Goal: Navigation & Orientation: Find specific page/section

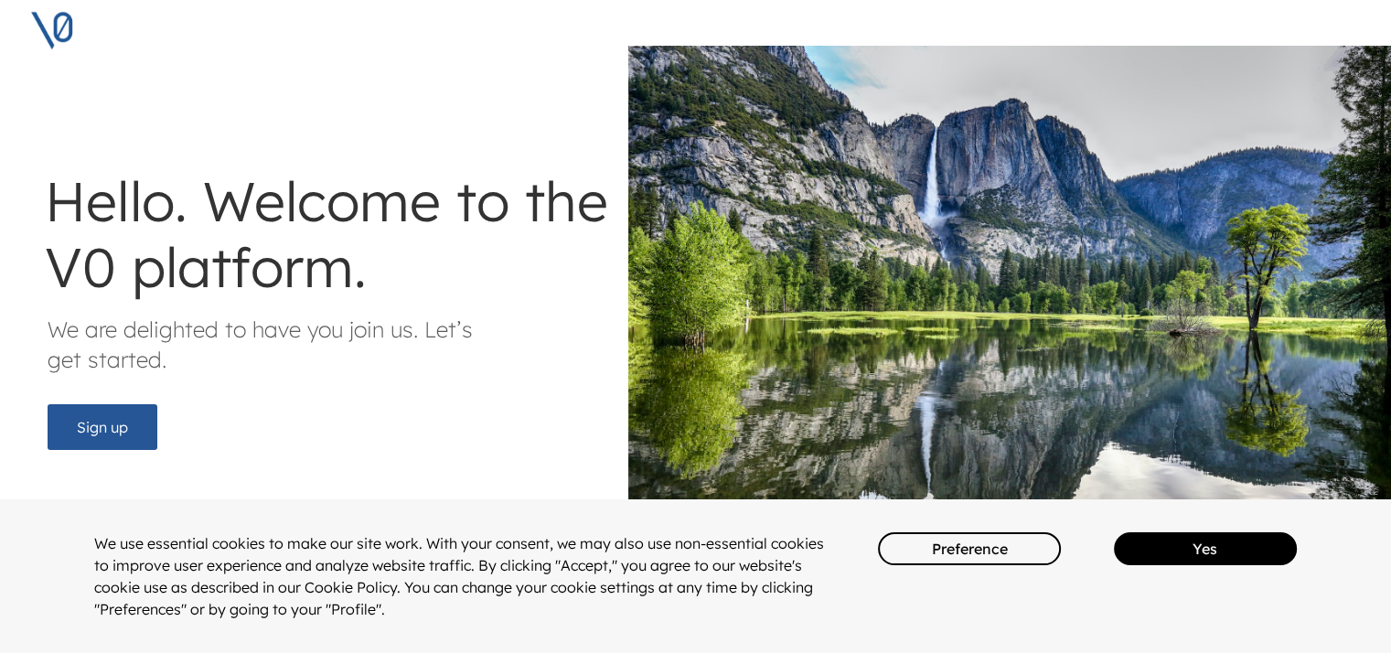
click at [1197, 554] on button "Yes" at bounding box center [1205, 548] width 183 height 33
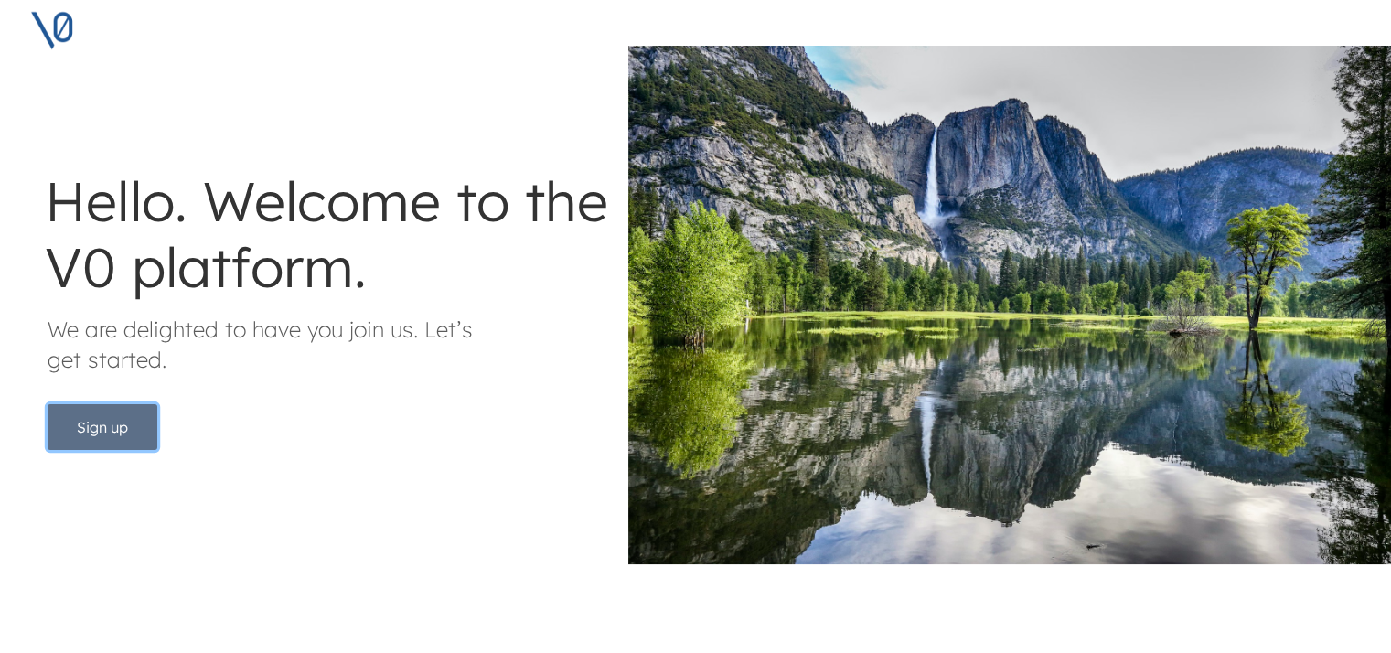
click at [96, 436] on button "Sign up" at bounding box center [103, 427] width 110 height 46
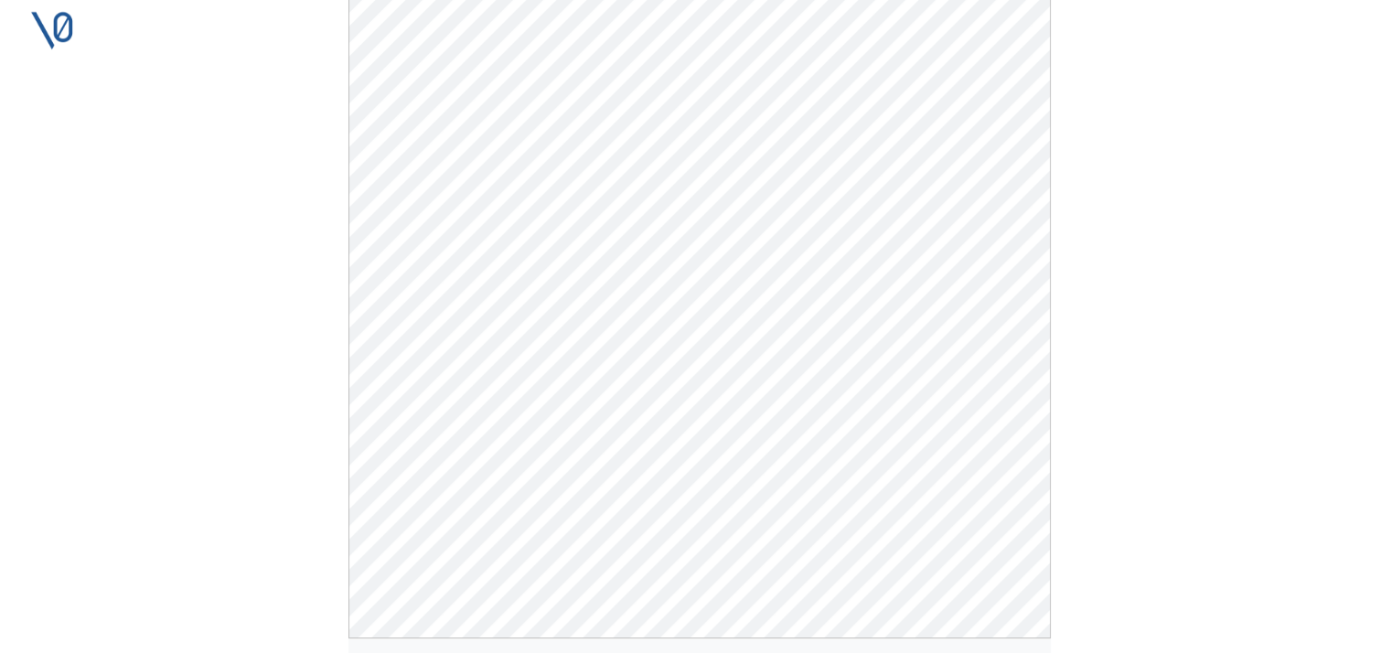
scroll to position [457, 0]
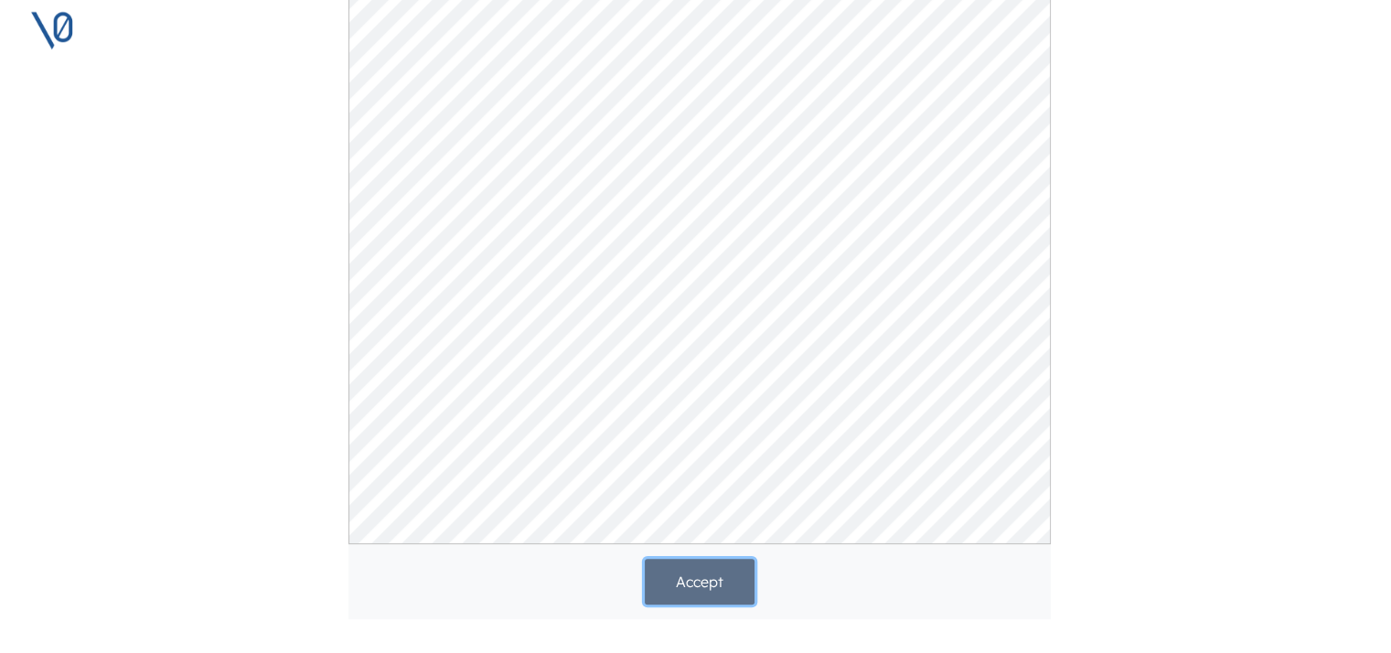
click at [735, 584] on button "Accept" at bounding box center [700, 582] width 110 height 46
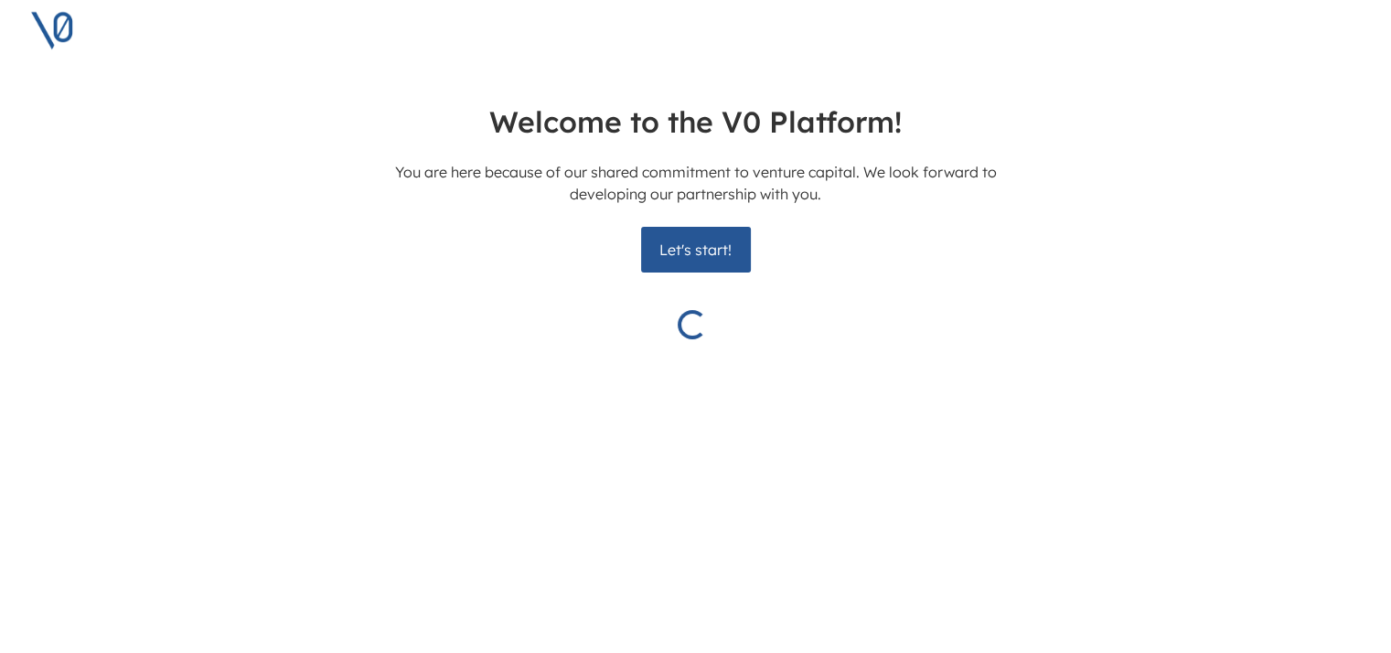
scroll to position [0, 4]
click at [695, 249] on button "Let's start!" at bounding box center [696, 250] width 110 height 46
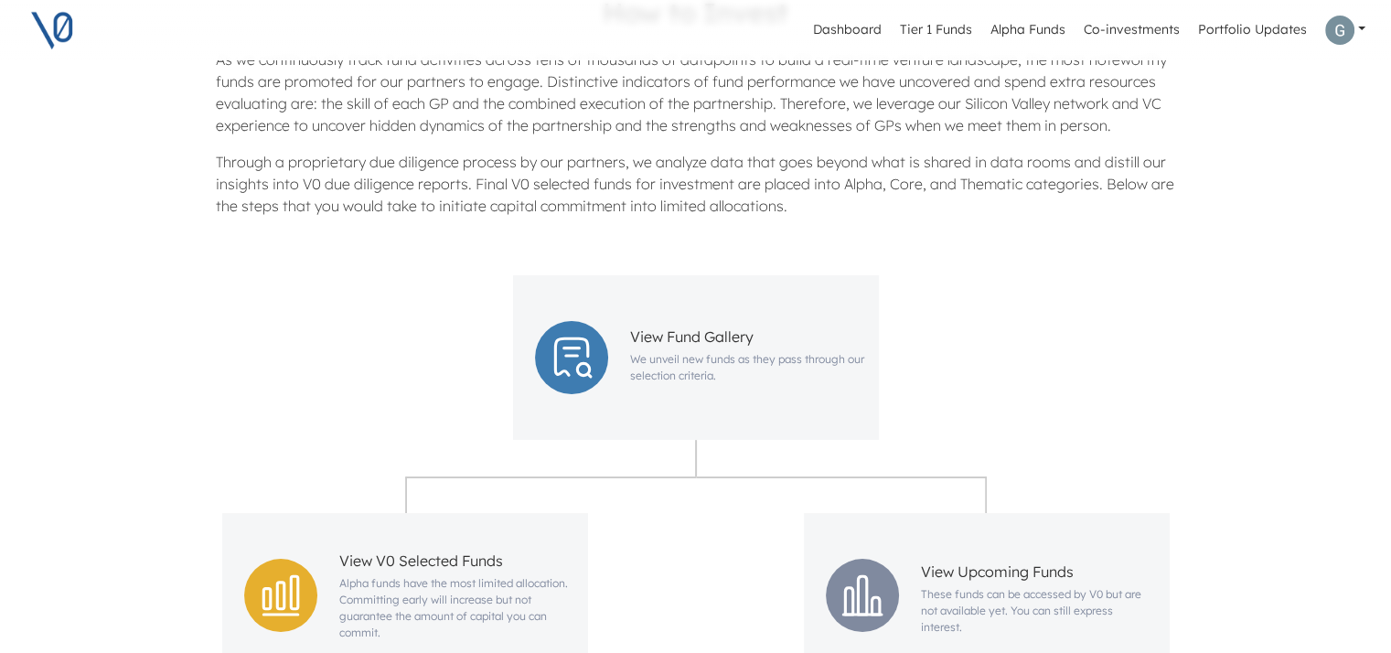
scroll to position [366, 0]
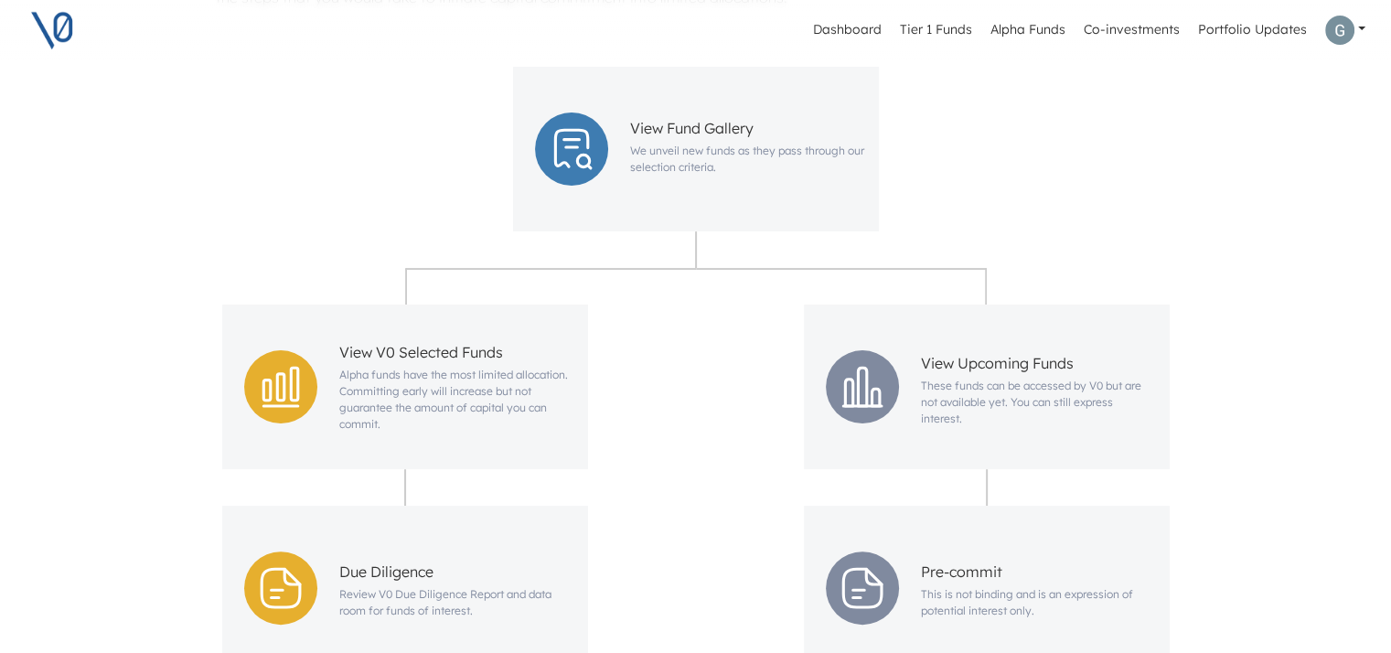
click at [1360, 28] on link at bounding box center [1344, 30] width 55 height 44
click at [971, 172] on div "View Fund Gallery We unveil new funds as they pass through our selection criter…" at bounding box center [695, 149] width 1163 height 165
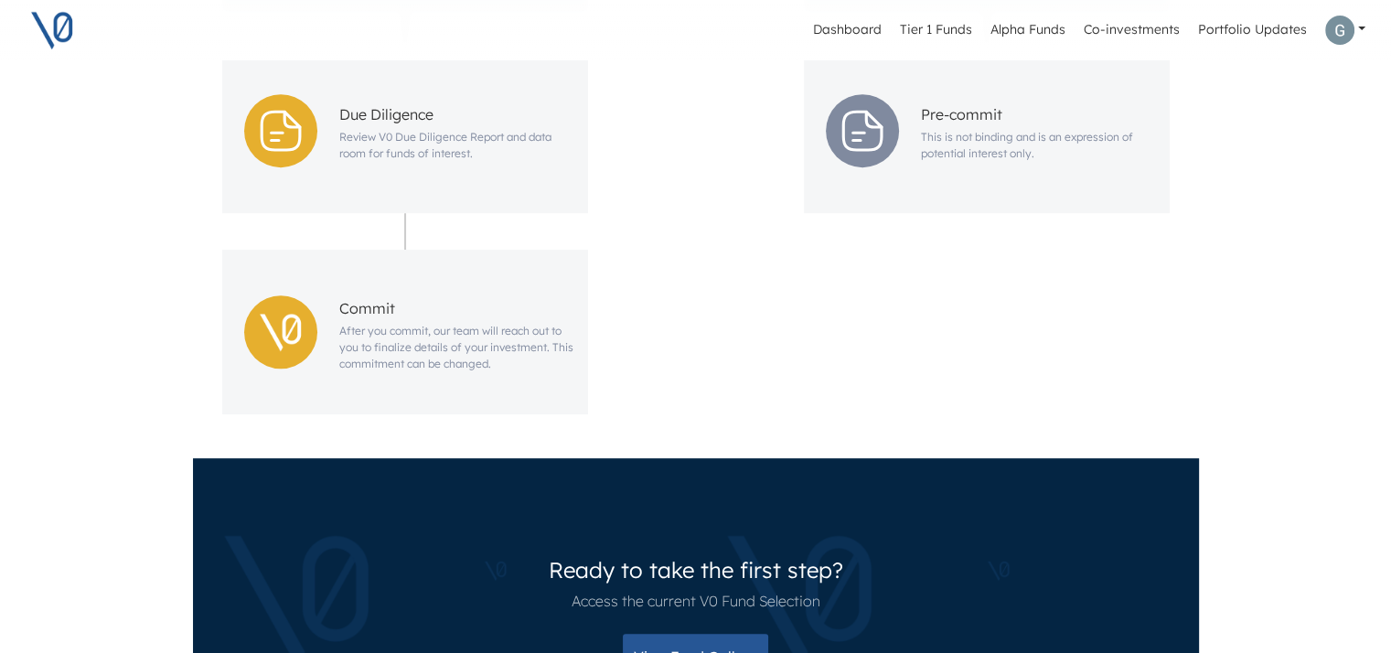
scroll to position [1081, 0]
